Goal: Information Seeking & Learning: Learn about a topic

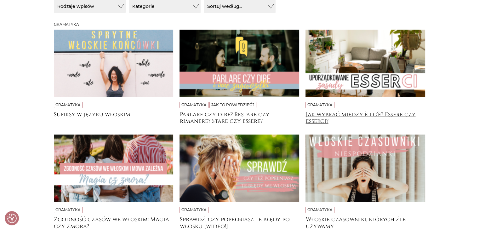
scroll to position [157, 0]
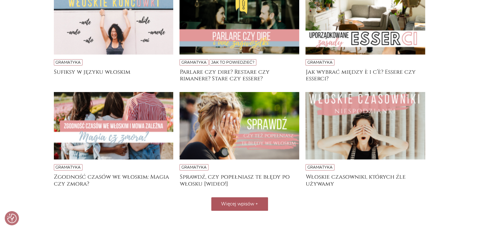
drag, startPoint x: 241, startPoint y: 202, endPoint x: 249, endPoint y: 196, distance: 10.0
click at [241, 202] on span "Więcej wpisów" at bounding box center [237, 204] width 33 height 6
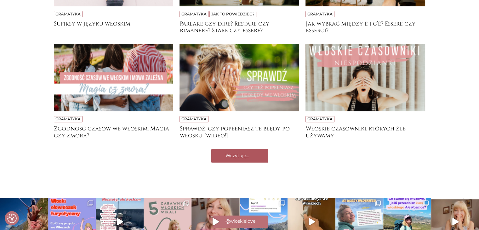
scroll to position [256, 0]
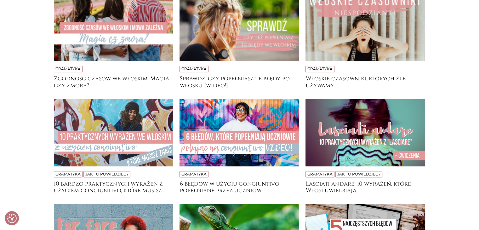
click at [96, 123] on img at bounding box center [114, 132] width 120 height 67
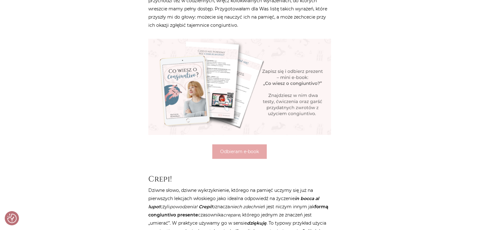
scroll to position [315, 0]
